Goal: Task Accomplishment & Management: Manage account settings

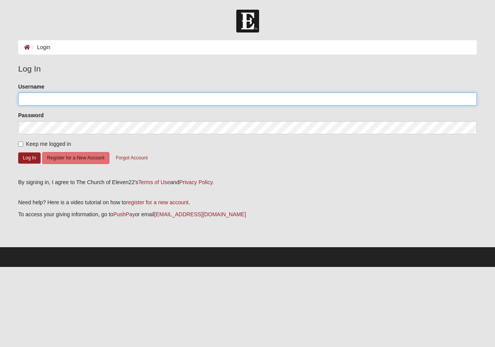
click at [27, 100] on input "Username" at bounding box center [247, 99] width 459 height 13
type input "[EMAIL_ADDRESS][DOMAIN_NAME]"
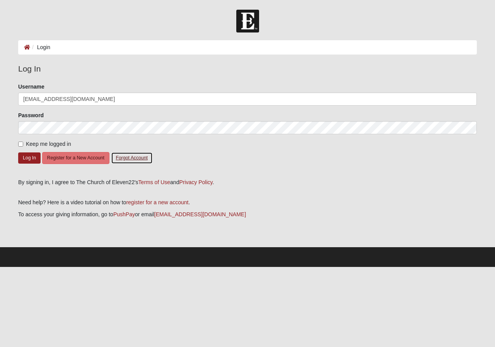
click at [130, 160] on button "Forgot Account" at bounding box center [132, 158] width 42 height 12
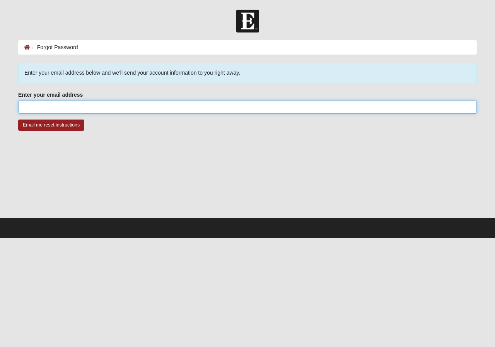
click at [26, 107] on input "Enter your email address" at bounding box center [247, 107] width 459 height 13
type input "[EMAIL_ADDRESS][DOMAIN_NAME]"
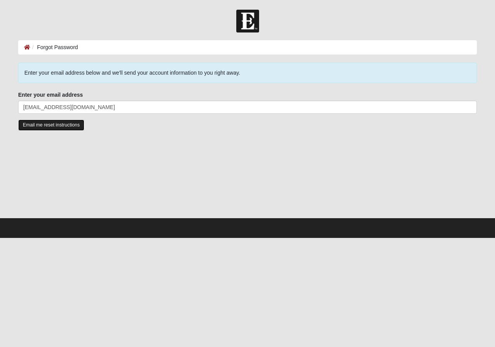
click at [44, 125] on input "Email me reset instructions" at bounding box center [51, 125] width 66 height 11
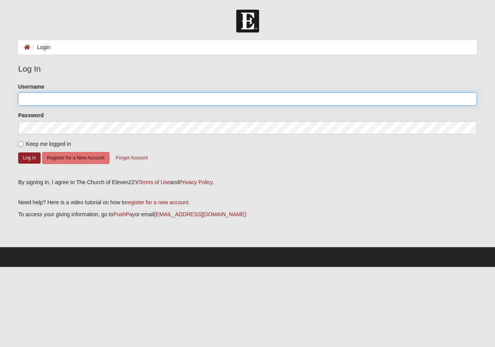
click at [29, 99] on input "Username" at bounding box center [247, 99] width 459 height 13
type input "remorris7585"
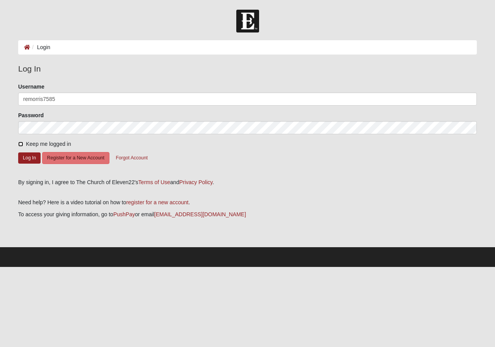
click at [22, 143] on input "Keep me logged in" at bounding box center [20, 144] width 5 height 5
checkbox input "true"
click at [29, 156] on button "Log In" at bounding box center [29, 158] width 22 height 11
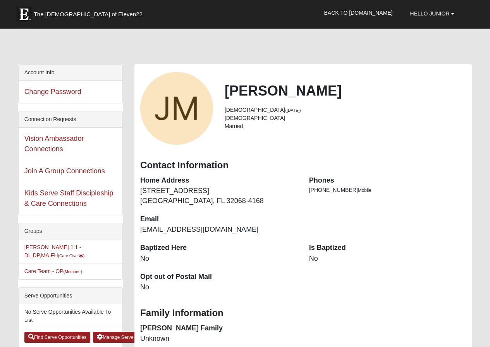
scroll to position [39, 0]
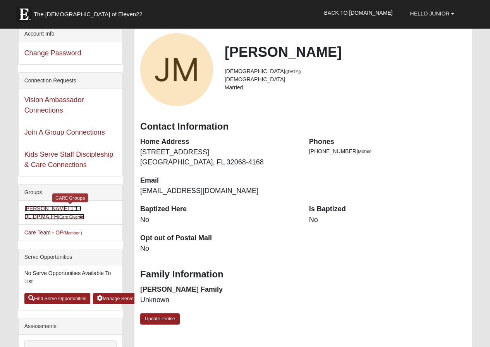
click at [84, 211] on link "Robert Morris 1:1 - DL,DP,MA,FH (Care Giver )" at bounding box center [54, 213] width 60 height 14
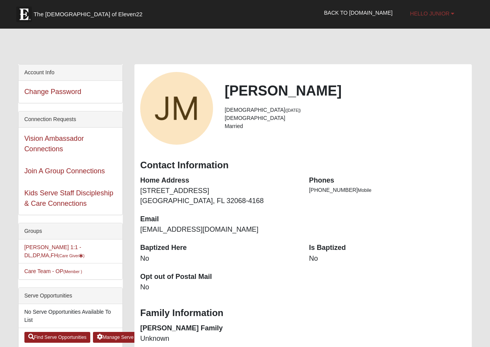
click at [455, 15] on link "Hello Junior" at bounding box center [432, 13] width 56 height 19
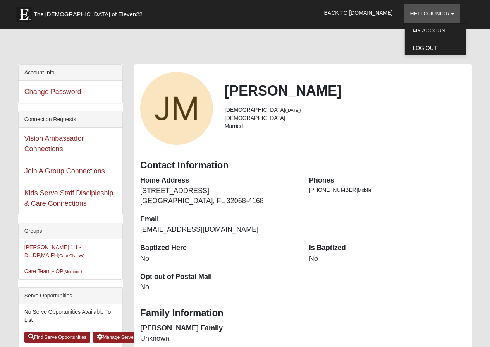
click at [195, 51] on div at bounding box center [245, 48] width 454 height 33
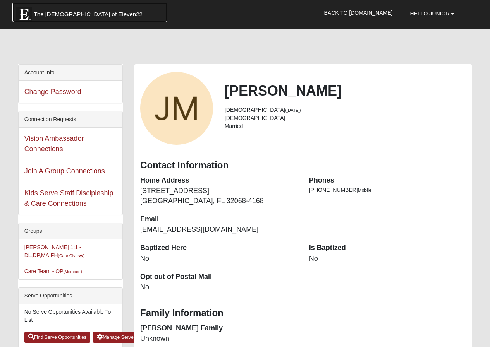
click at [24, 16] on img at bounding box center [23, 14] width 15 height 15
